Goal: Information Seeking & Learning: Understand process/instructions

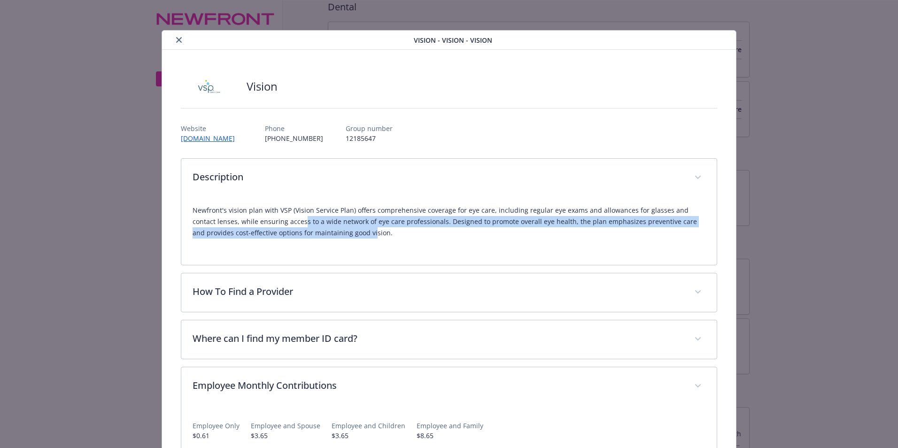
drag, startPoint x: 277, startPoint y: 221, endPoint x: 331, endPoint y: 230, distance: 54.3
click at [331, 230] on p "Newfront's vision plan with VSP (Vision Service Plan) offers comprehensive cove…" at bounding box center [449, 222] width 513 height 34
click at [293, 228] on p "Newfront's vision plan with VSP (Vision Service Plan) offers comprehensive cove…" at bounding box center [449, 222] width 513 height 34
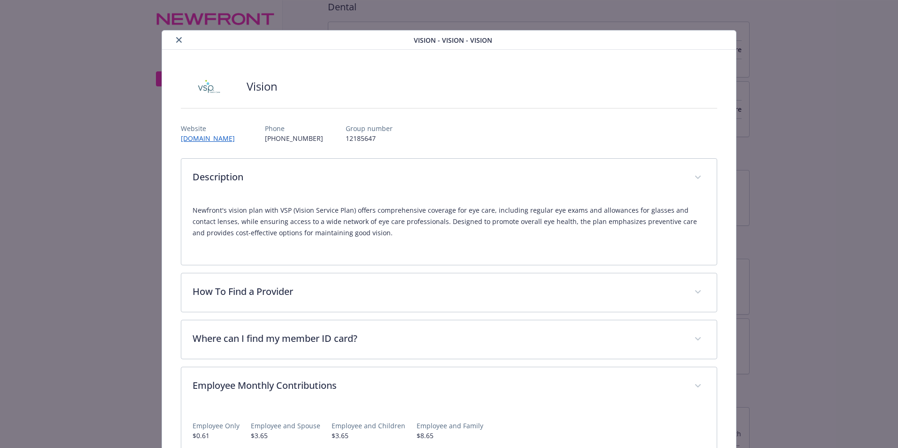
click at [179, 40] on icon "close" at bounding box center [179, 40] width 6 height 6
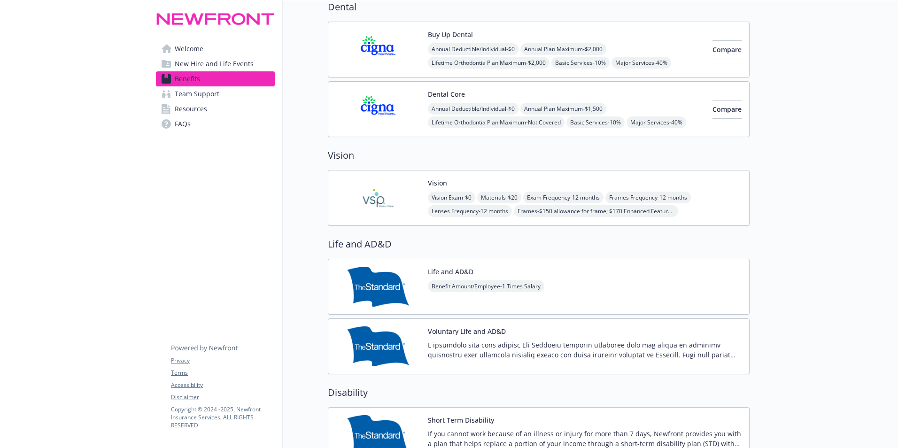
click at [445, 91] on button "Dental Core" at bounding box center [446, 94] width 37 height 10
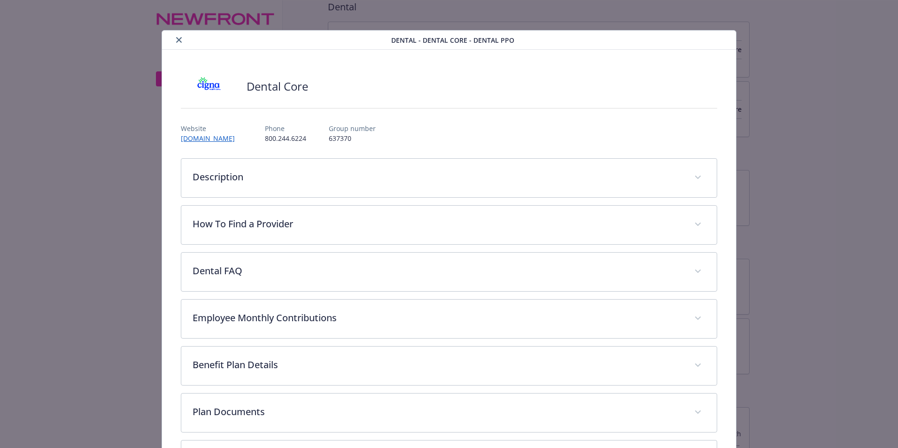
scroll to position [28, 0]
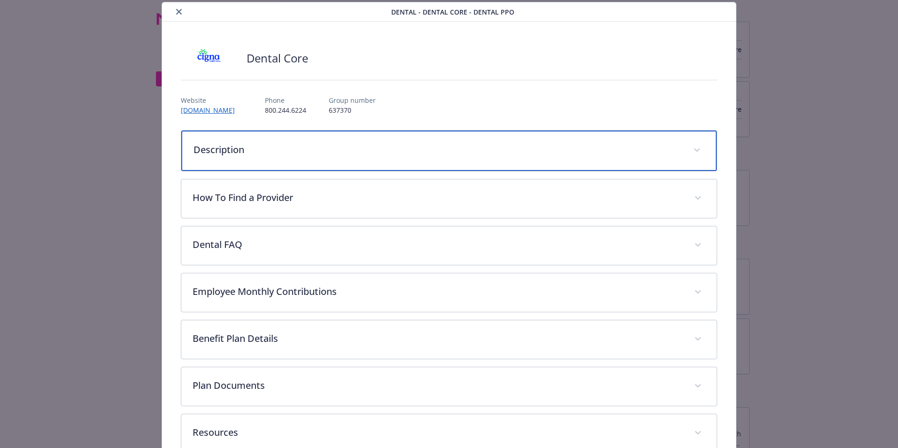
click at [287, 147] on p "Description" at bounding box center [438, 150] width 489 height 14
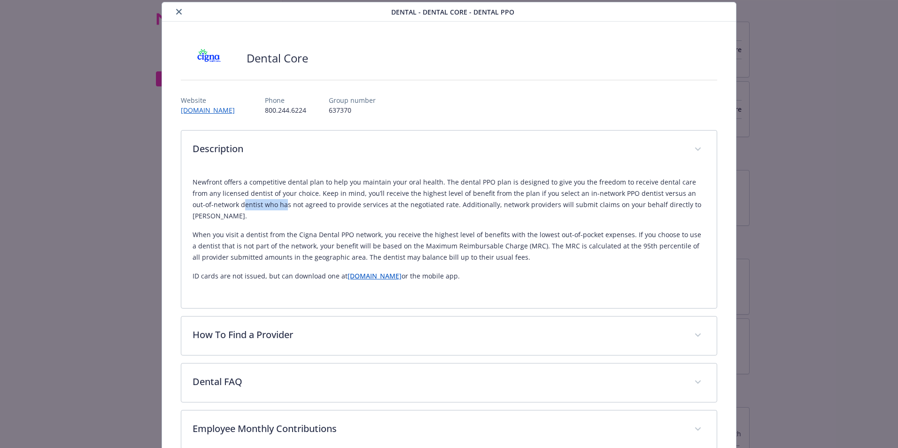
drag, startPoint x: 224, startPoint y: 207, endPoint x: 264, endPoint y: 206, distance: 40.0
click at [264, 206] on p "Newfront offers a competitive dental plan to help you maintain your oral health…" at bounding box center [449, 199] width 513 height 45
click at [266, 199] on p "Newfront offers a competitive dental plan to help you maintain your oral health…" at bounding box center [449, 199] width 513 height 45
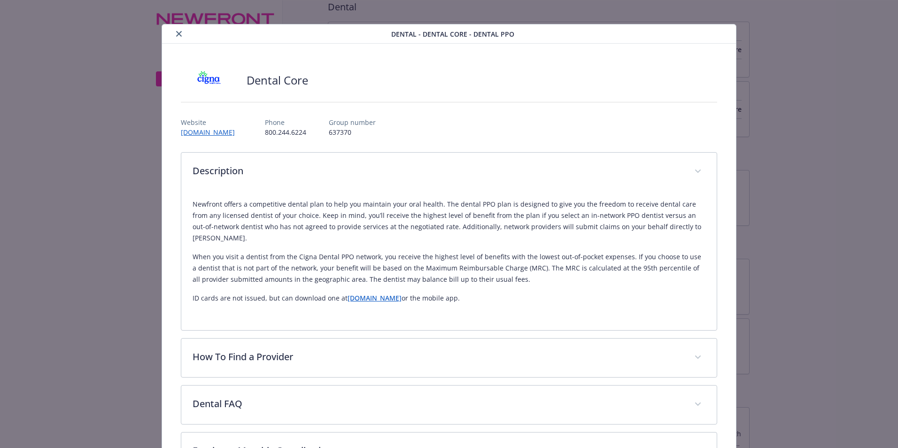
scroll to position [0, 0]
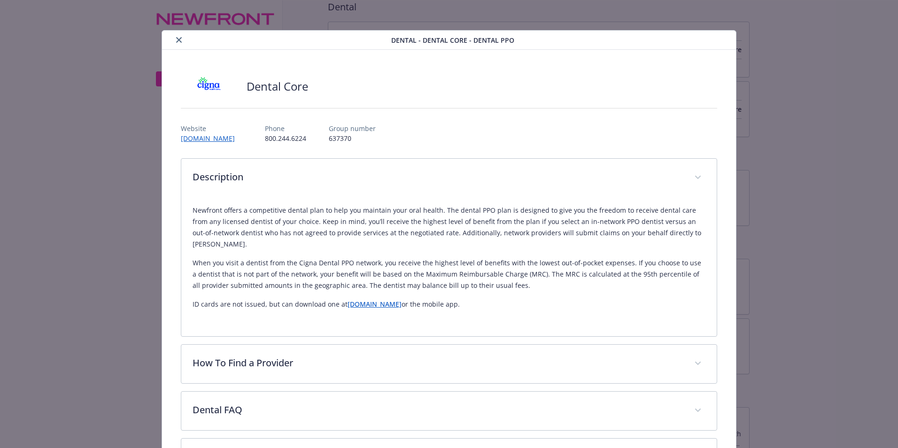
click at [178, 44] on button "close" at bounding box center [178, 39] width 11 height 11
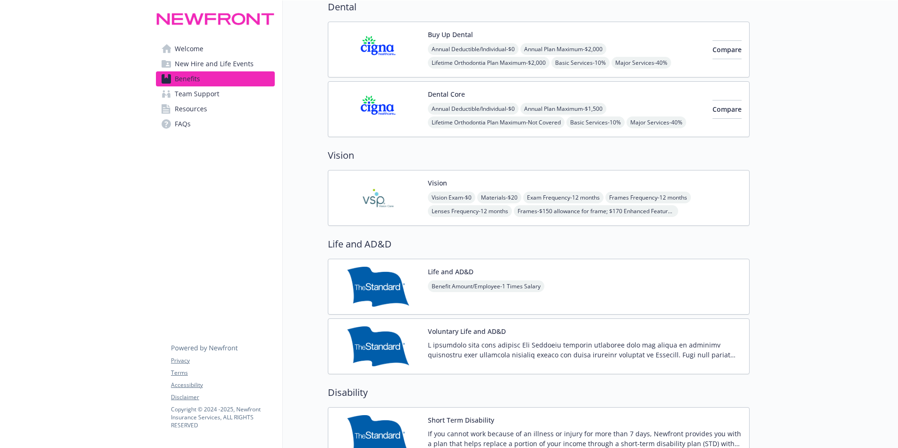
click at [347, 183] on img at bounding box center [378, 198] width 85 height 40
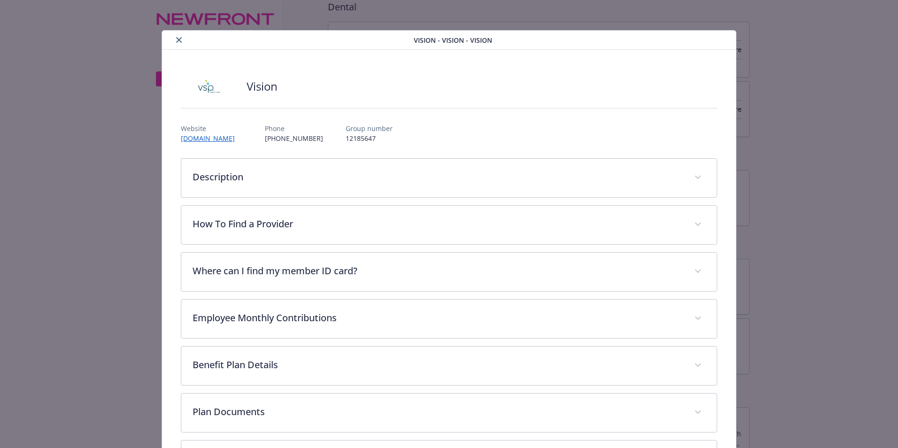
scroll to position [28, 0]
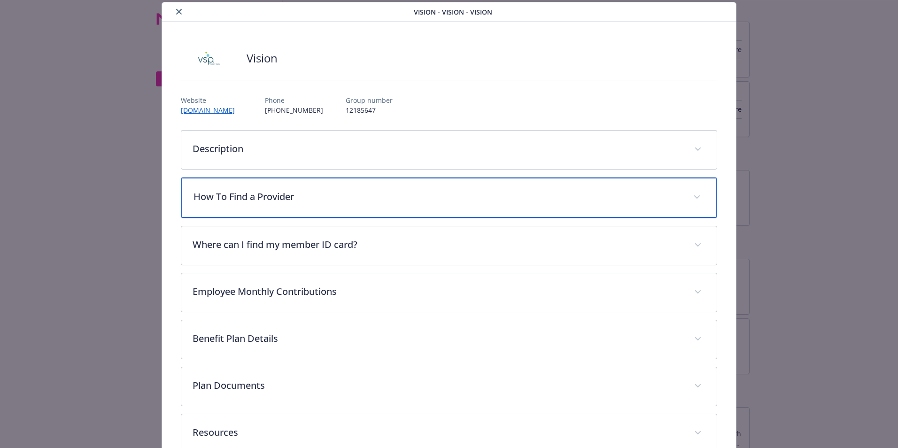
click at [336, 189] on div "How To Find a Provider" at bounding box center [449, 198] width 536 height 40
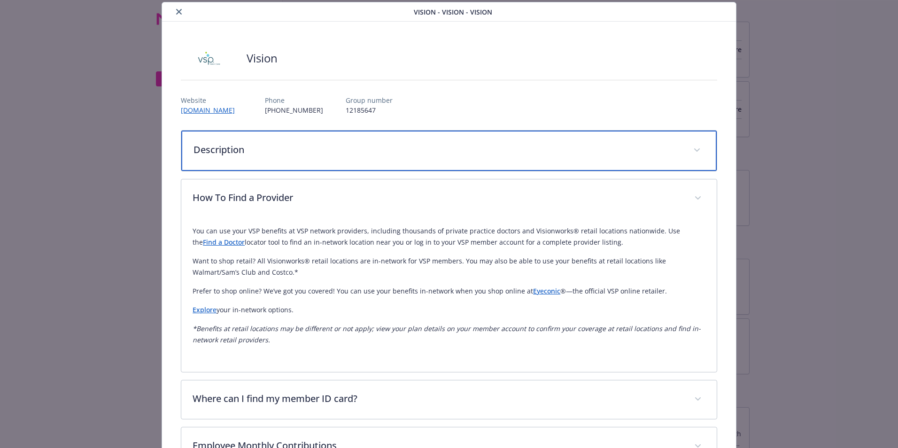
click at [244, 156] on p "Description" at bounding box center [438, 150] width 489 height 14
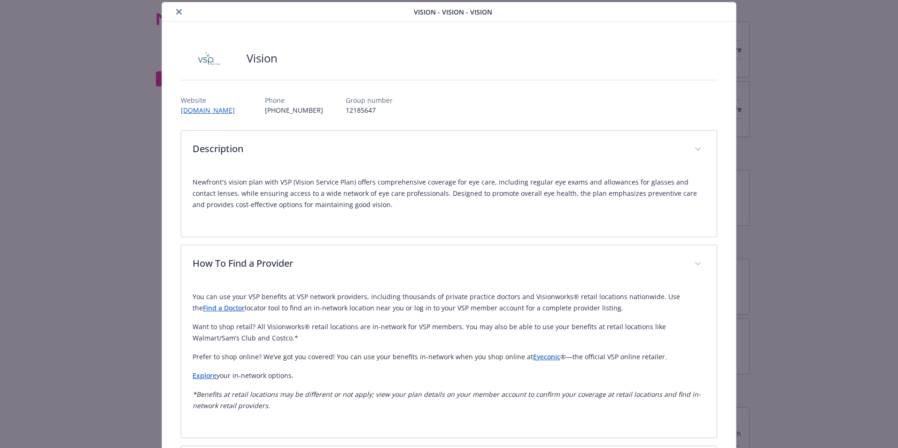
drag, startPoint x: 181, startPoint y: 15, endPoint x: 158, endPoint y: 43, distance: 36.8
click at [182, 15] on button "close" at bounding box center [178, 11] width 11 height 11
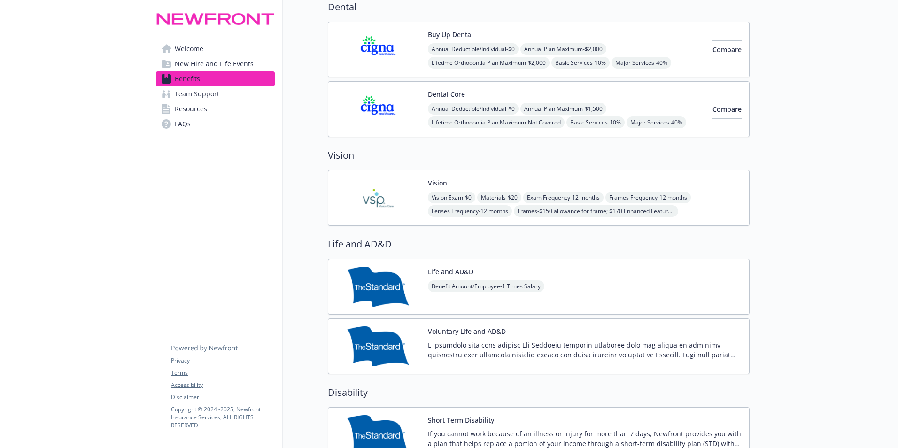
click at [460, 213] on span "Lenses Frequency - 12 months" at bounding box center [470, 211] width 84 height 12
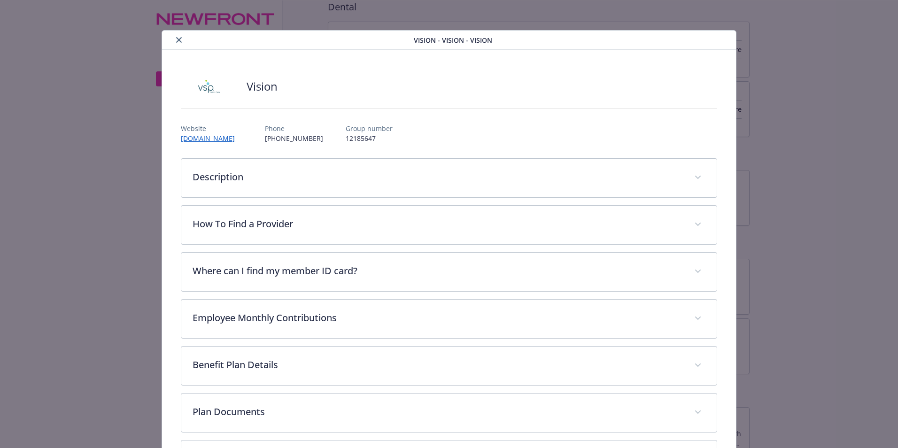
scroll to position [28, 0]
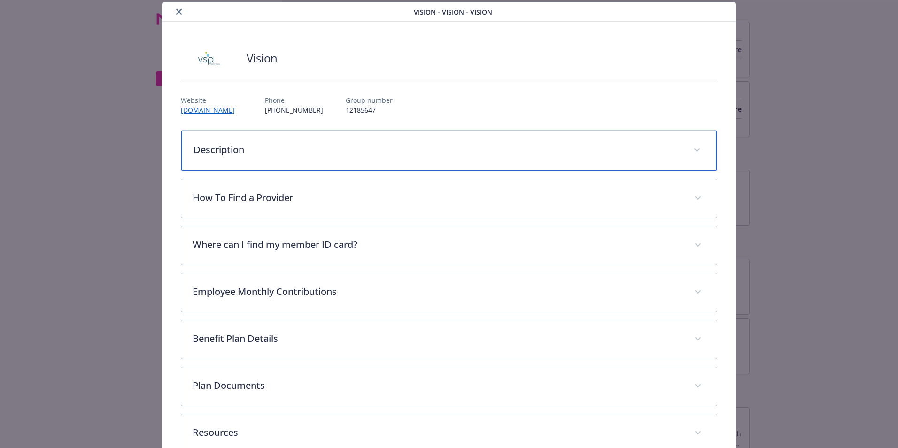
click at [280, 155] on p "Description" at bounding box center [438, 150] width 489 height 14
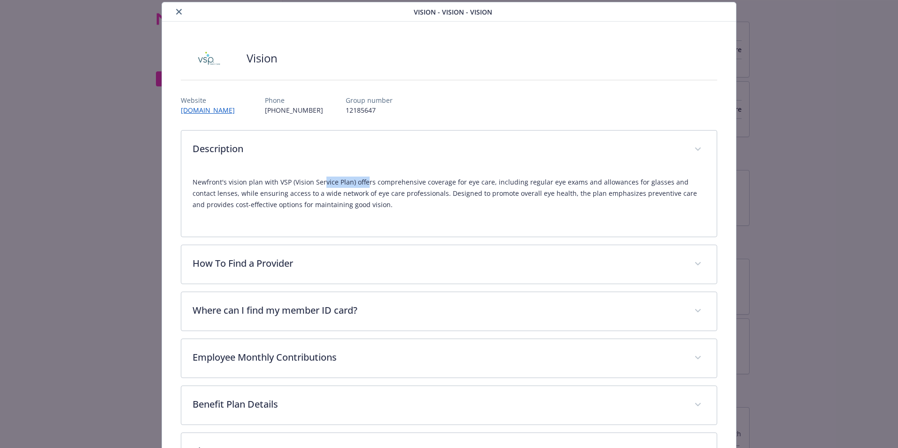
drag, startPoint x: 322, startPoint y: 185, endPoint x: 365, endPoint y: 187, distance: 42.8
click at [365, 187] on p "Newfront's vision plan with VSP (Vision Service Plan) offers comprehensive cove…" at bounding box center [449, 194] width 513 height 34
drag, startPoint x: 365, startPoint y: 187, endPoint x: 358, endPoint y: 187, distance: 6.6
click at [358, 187] on p "Newfront's vision plan with VSP (Vision Service Plan) offers comprehensive cove…" at bounding box center [449, 194] width 513 height 34
click at [173, 15] on button "close" at bounding box center [178, 11] width 11 height 11
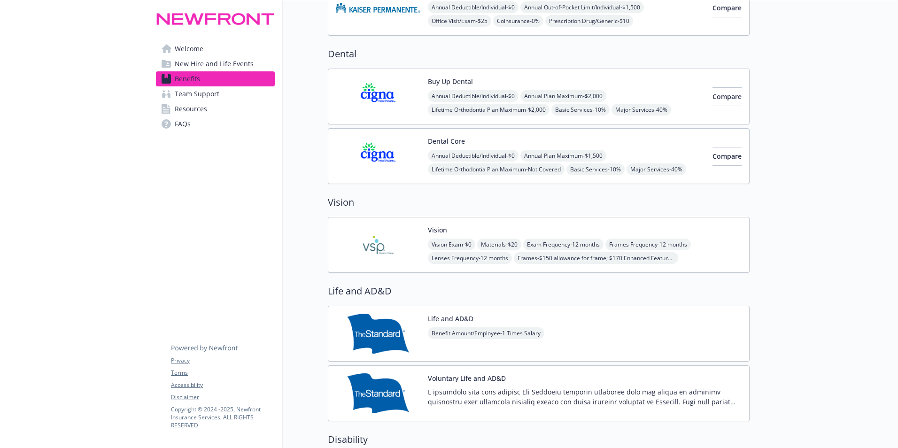
click at [379, 264] on img at bounding box center [378, 245] width 85 height 40
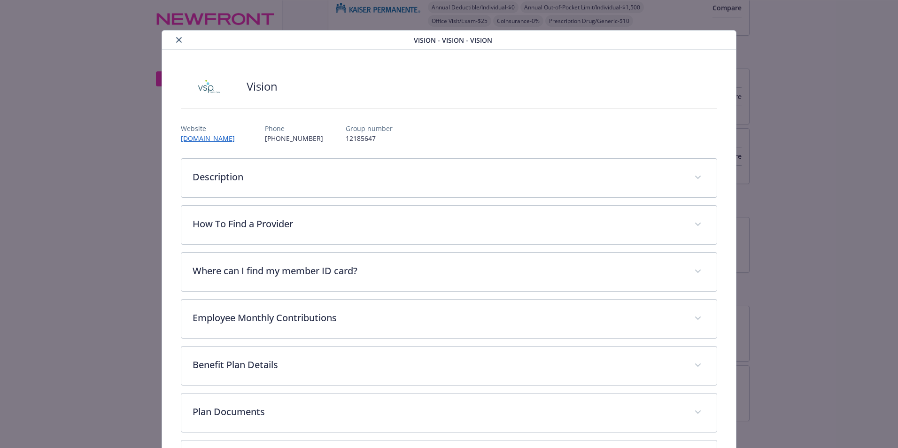
scroll to position [28, 0]
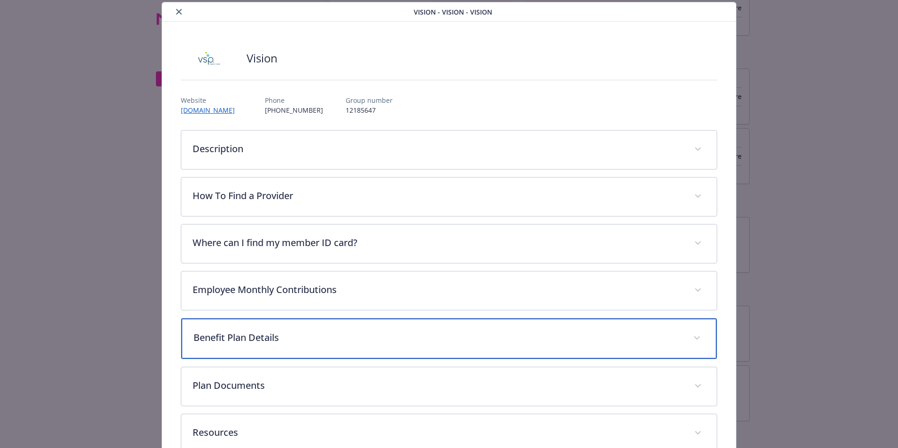
click at [257, 350] on div "Benefit Plan Details" at bounding box center [449, 339] width 536 height 40
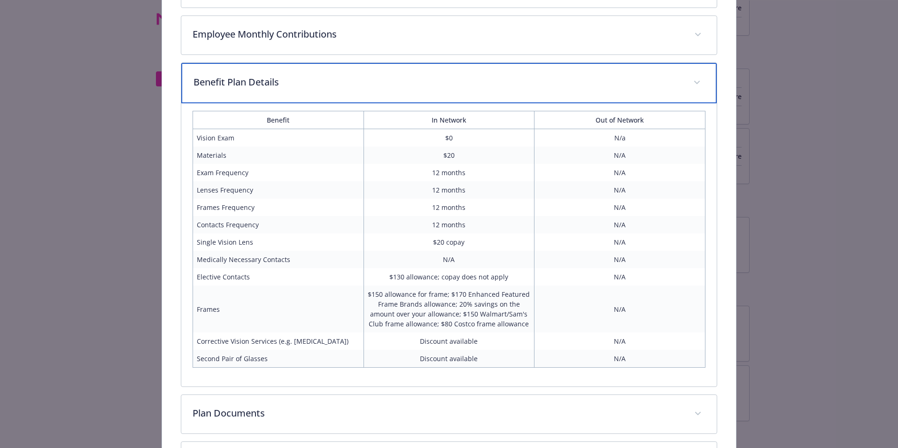
scroll to position [370, 0]
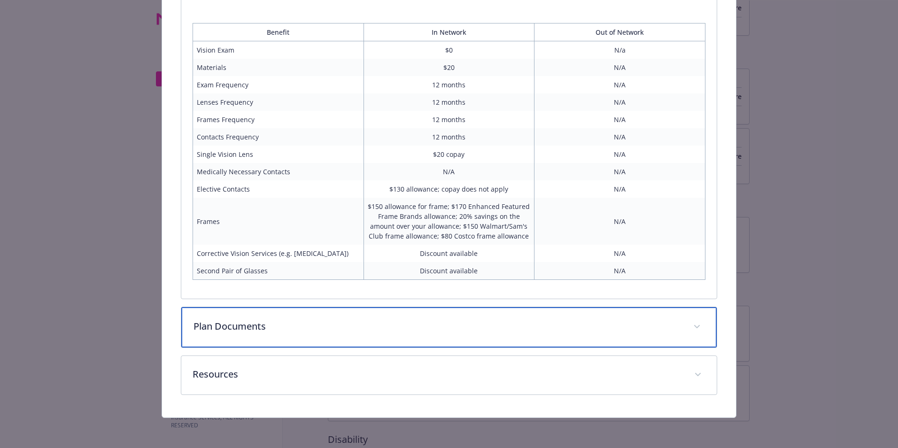
click at [295, 327] on p "Plan Documents" at bounding box center [438, 326] width 489 height 14
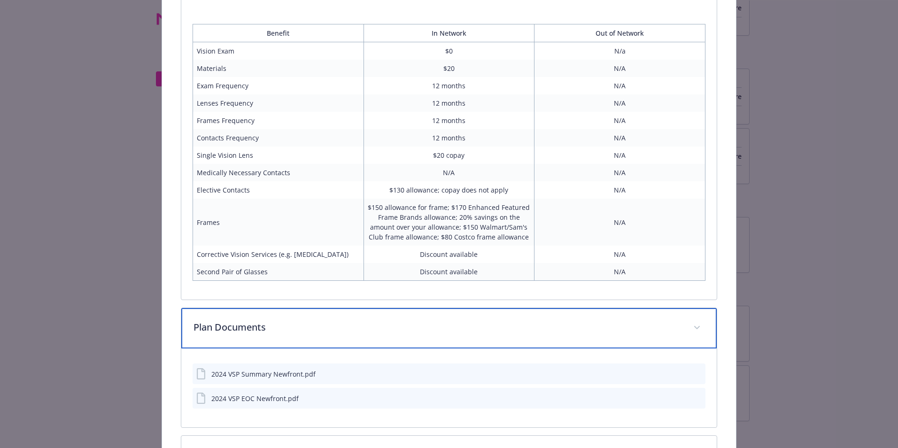
scroll to position [449, 0]
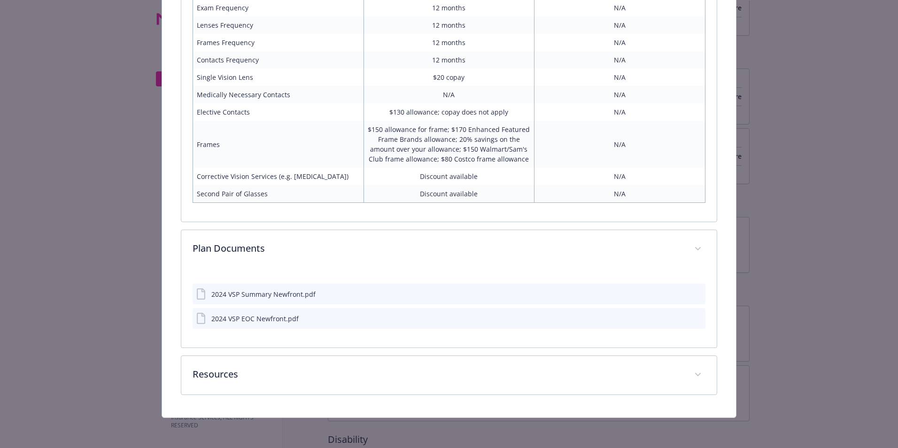
click at [693, 317] on icon "preview file" at bounding box center [697, 318] width 8 height 7
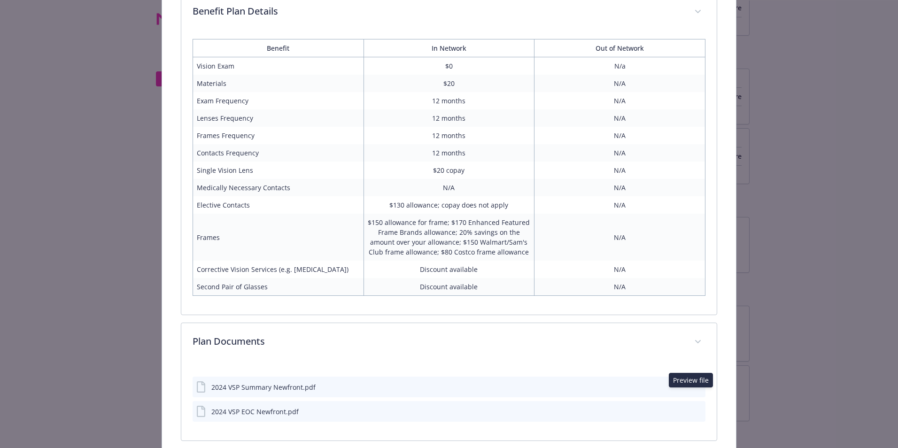
scroll to position [353, 0]
